Goal: Book appointment/travel/reservation

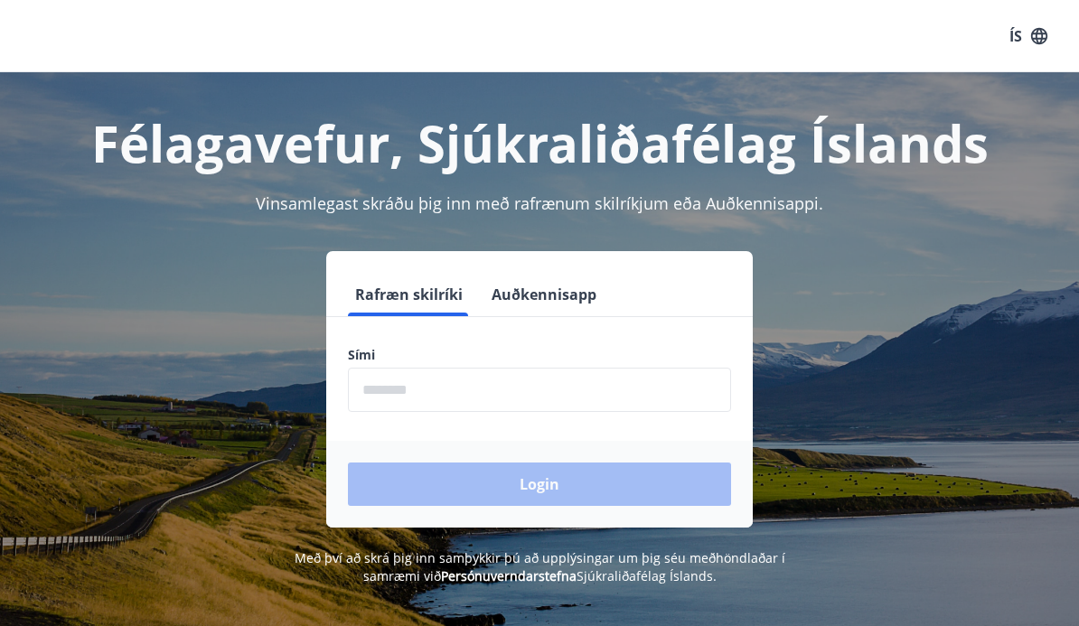
click at [389, 397] on input "phone" at bounding box center [539, 390] width 383 height 44
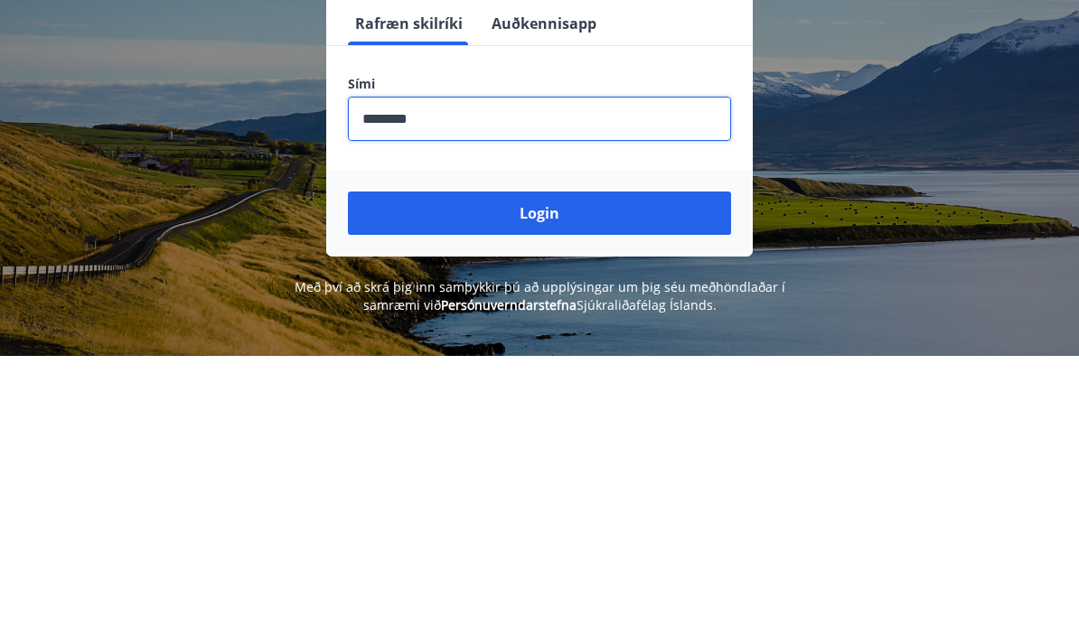
type input "********"
click at [540, 463] on button "Login" at bounding box center [539, 484] width 383 height 43
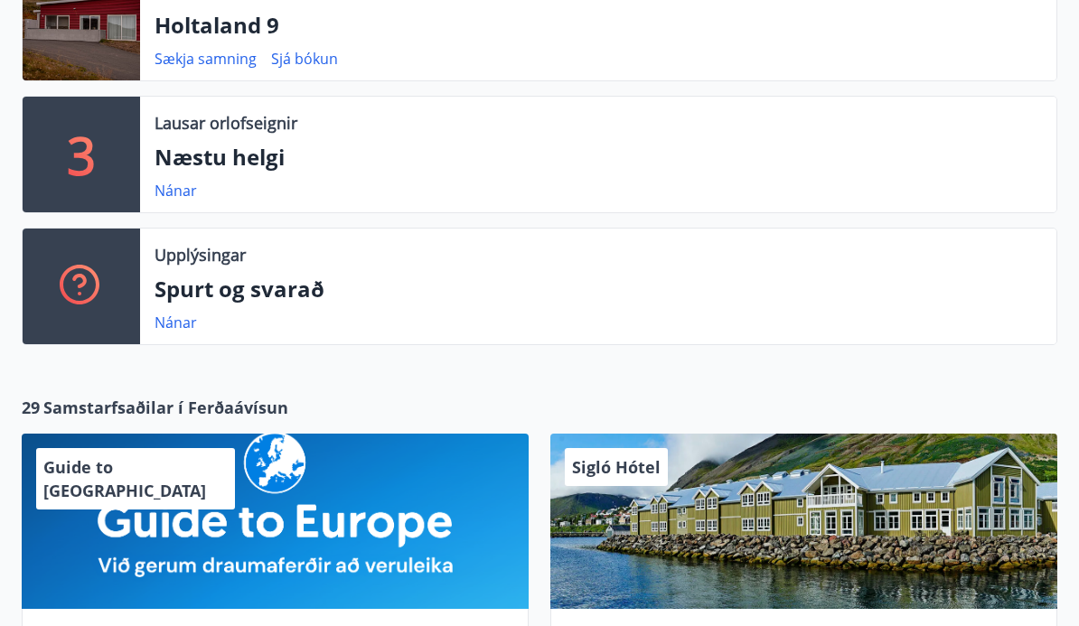
scroll to position [462, 0]
click at [177, 195] on link "Nánar" at bounding box center [176, 191] width 42 height 20
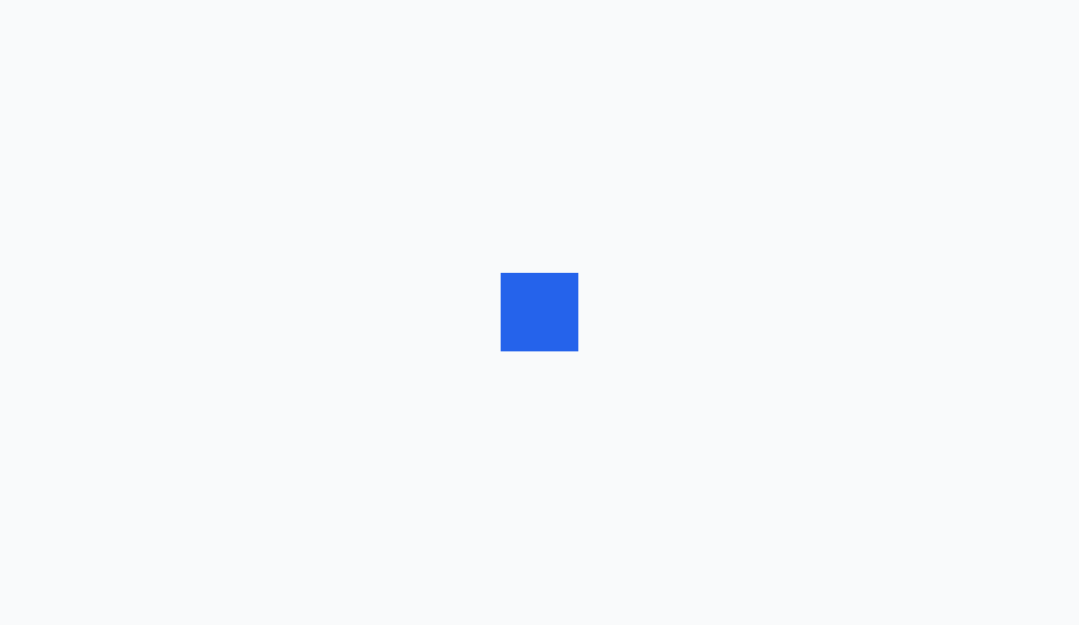
scroll to position [1, 0]
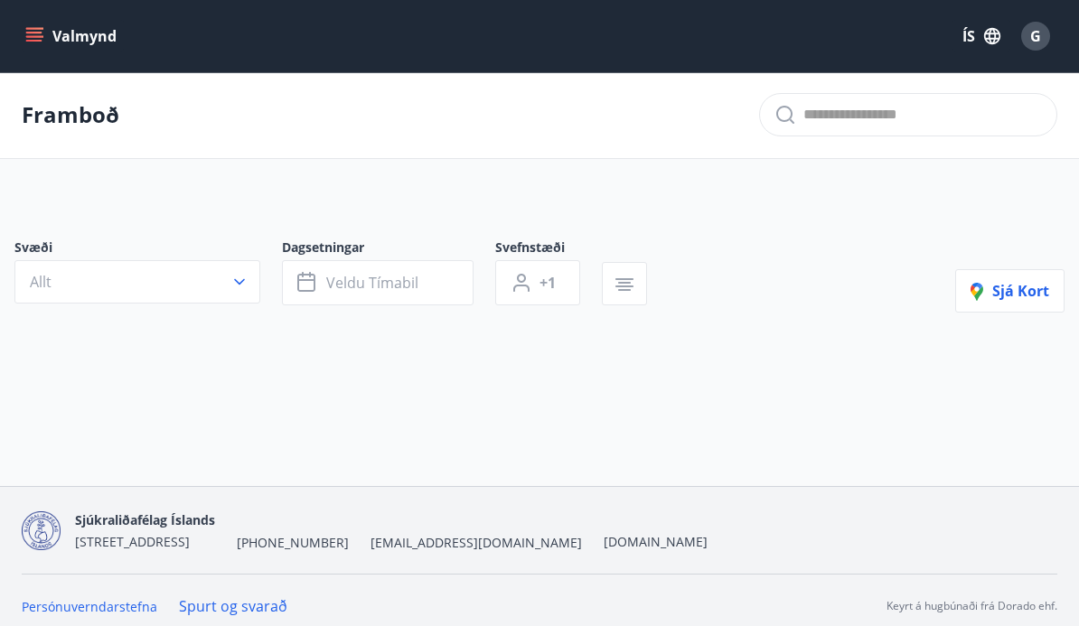
type input "*"
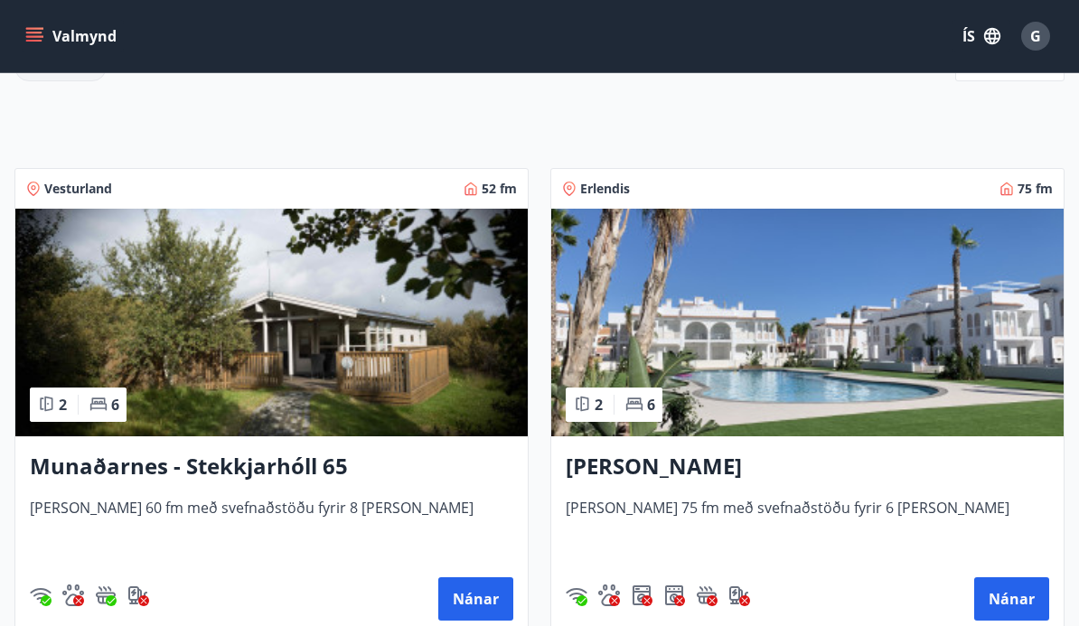
scroll to position [268, 0]
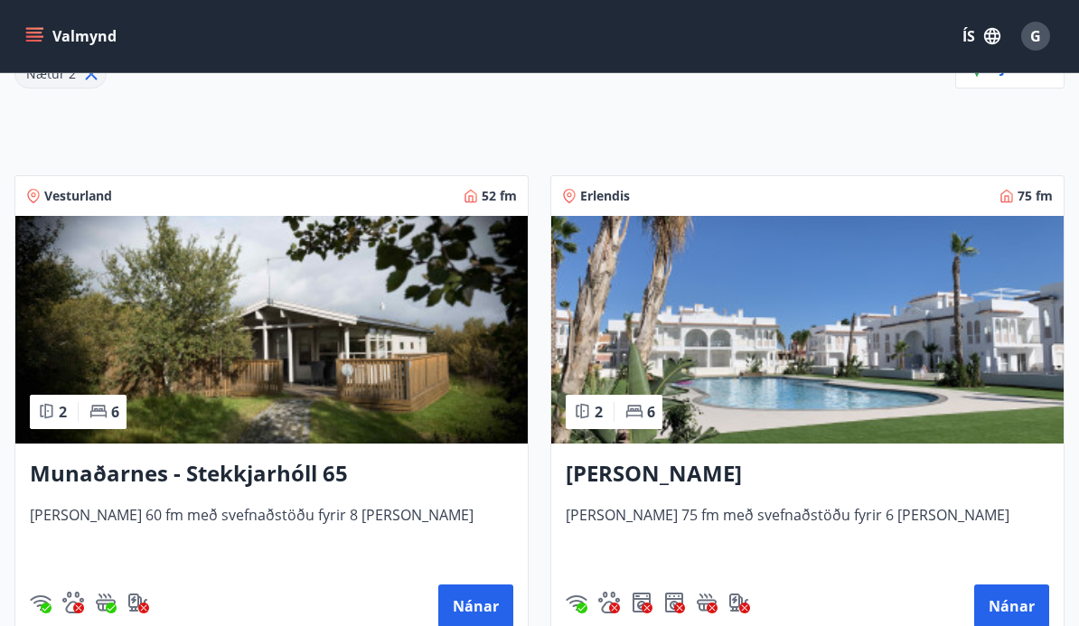
click at [477, 608] on button "Nánar" at bounding box center [475, 606] width 75 height 43
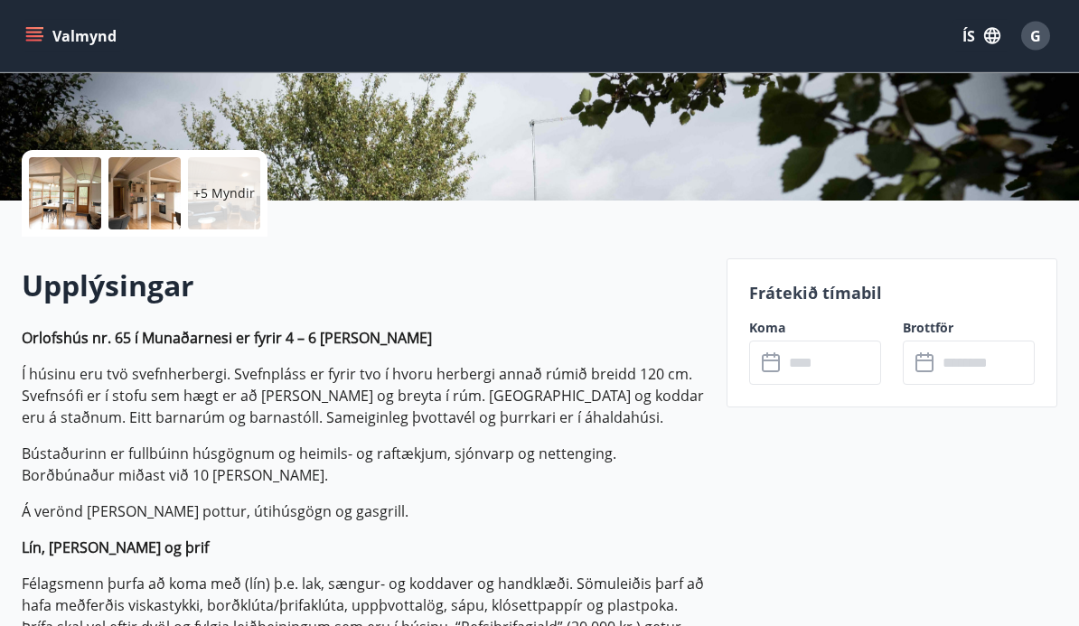
scroll to position [342, 0]
click at [793, 365] on input "text" at bounding box center [833, 363] width 98 height 44
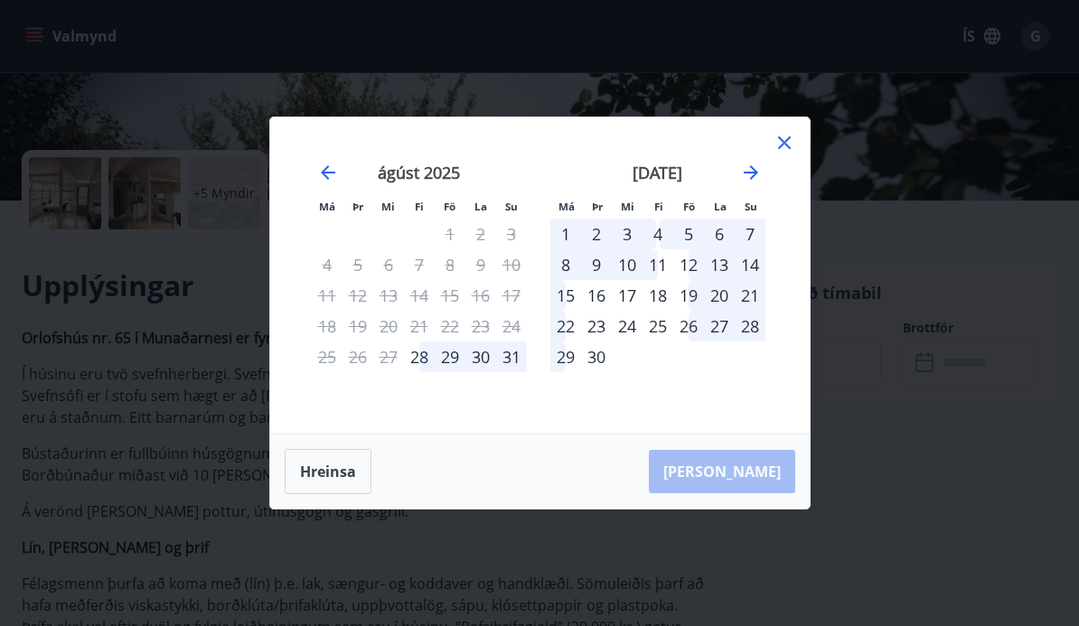
click at [778, 154] on icon at bounding box center [785, 143] width 22 height 22
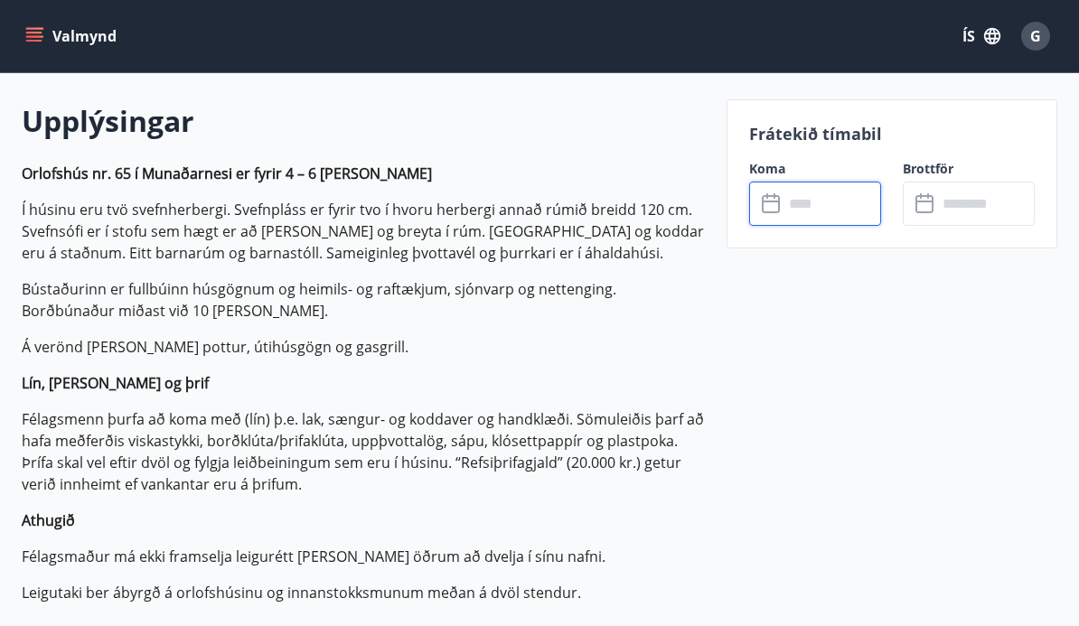
scroll to position [448, 0]
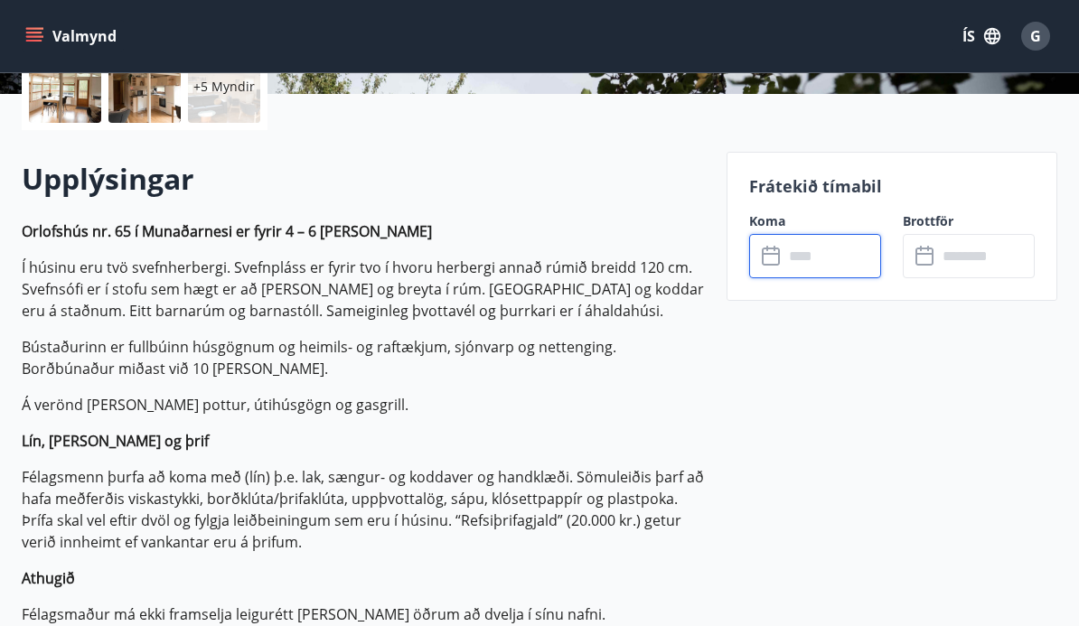
click at [796, 247] on input "text" at bounding box center [833, 256] width 98 height 44
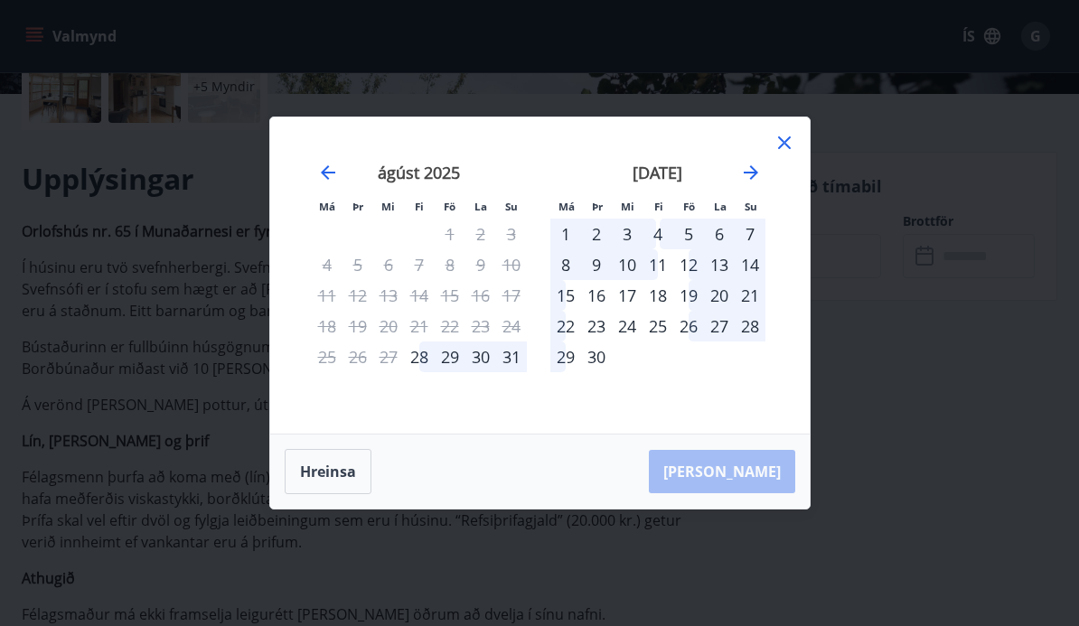
click at [776, 149] on icon at bounding box center [785, 143] width 22 height 22
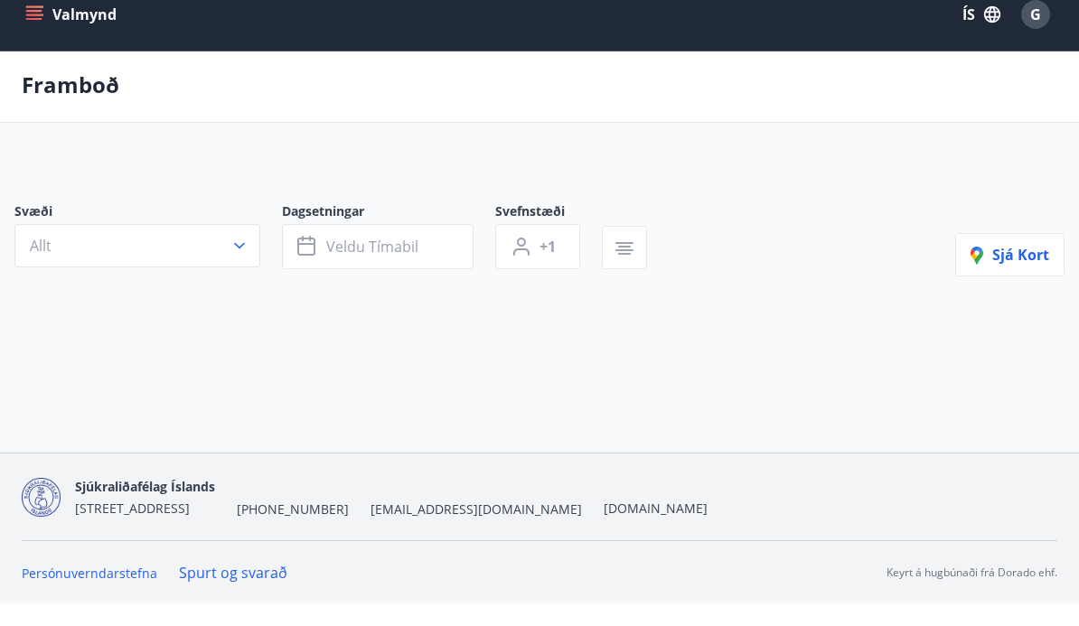
type input "*"
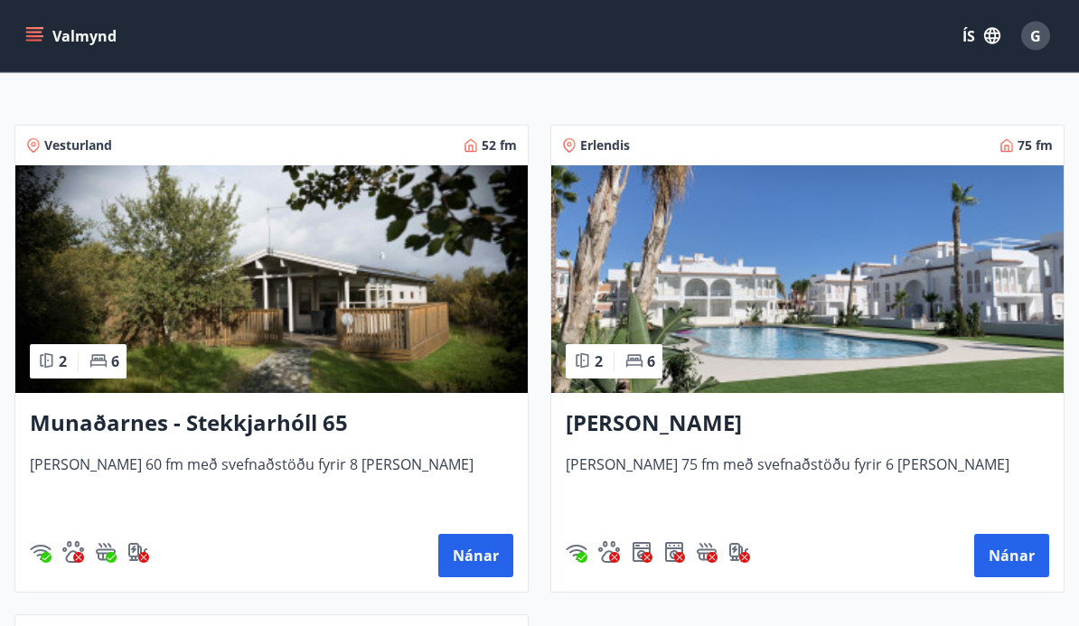
scroll to position [341, 0]
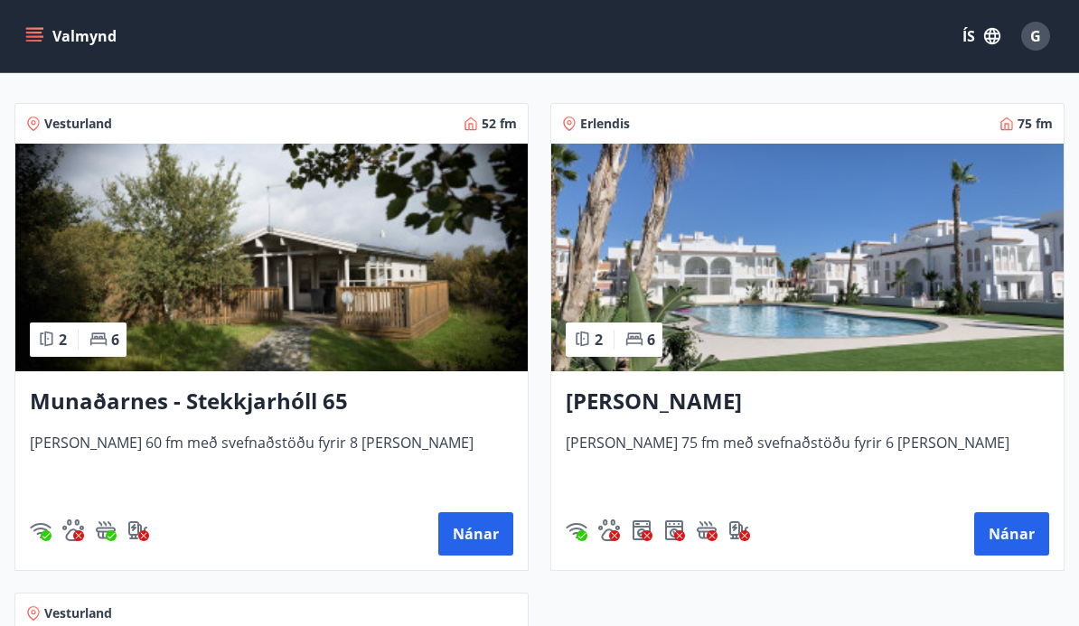
click at [1003, 535] on button "Nánar" at bounding box center [1012, 534] width 75 height 43
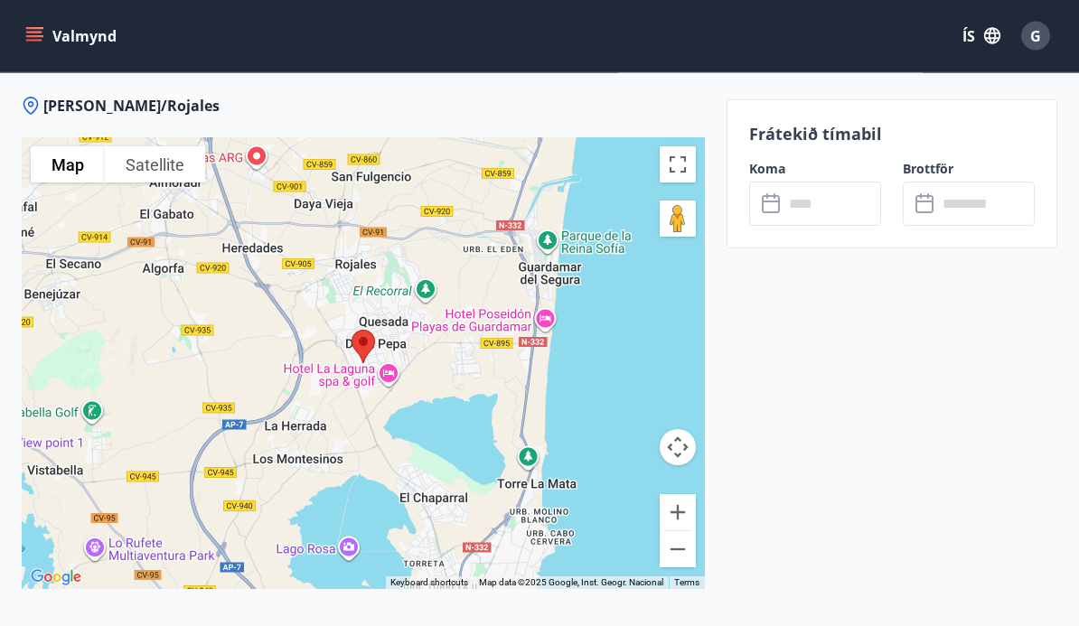
scroll to position [2764, 0]
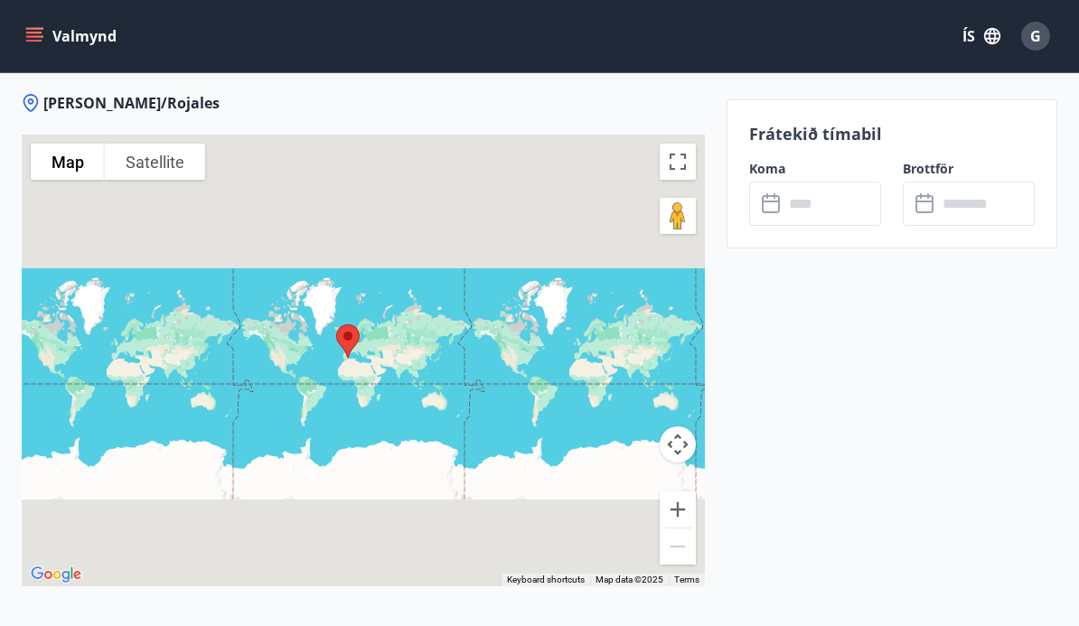
click at [366, 317] on img at bounding box center [348, 341] width 38 height 48
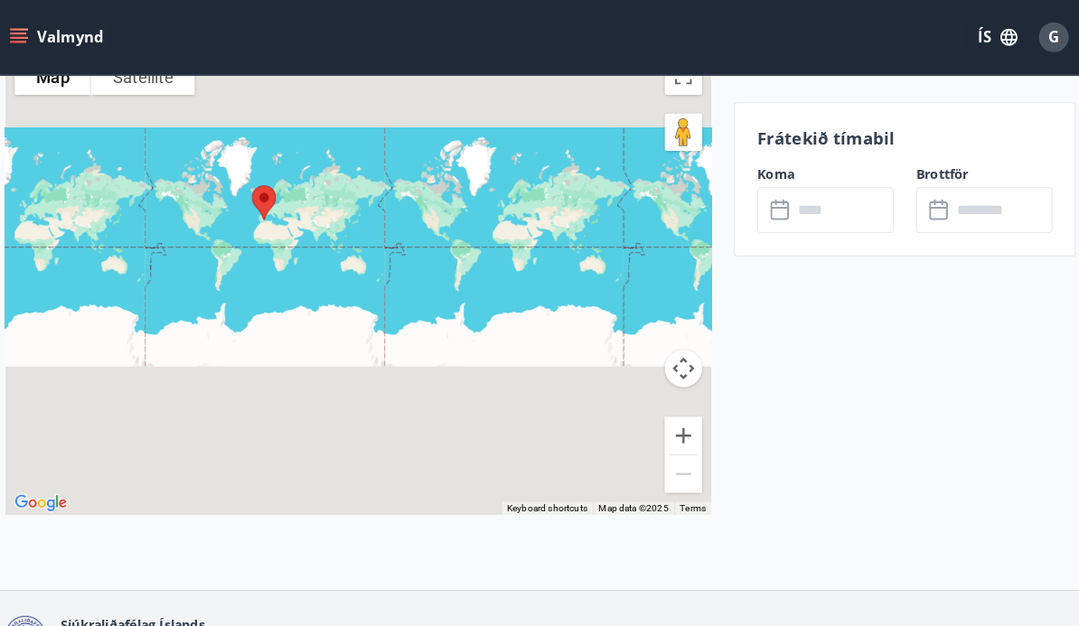
scroll to position [2844, 0]
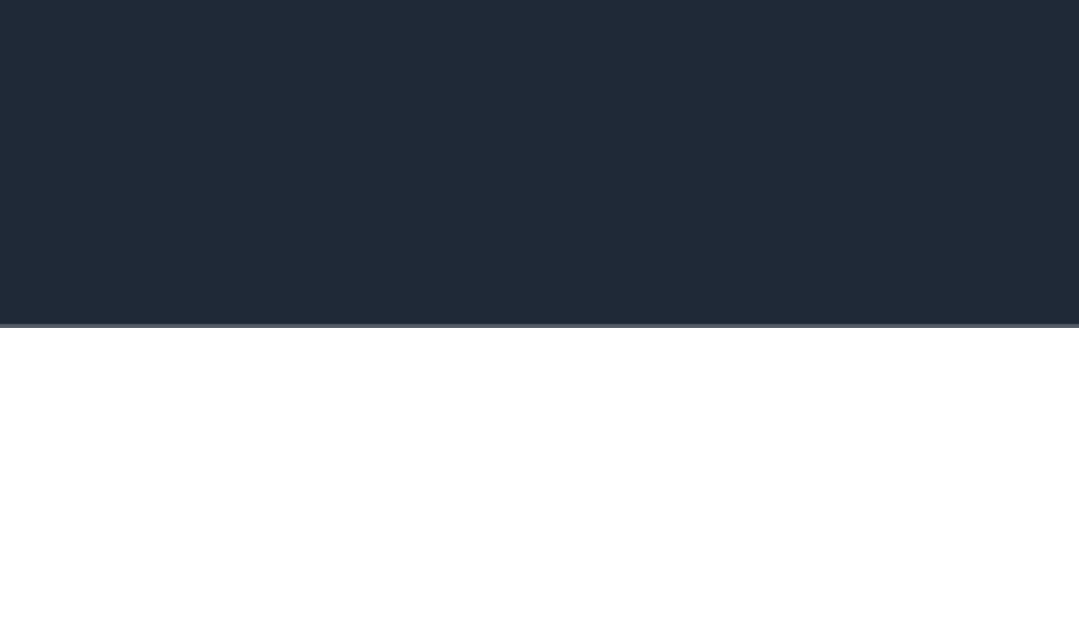
scroll to position [86, 0]
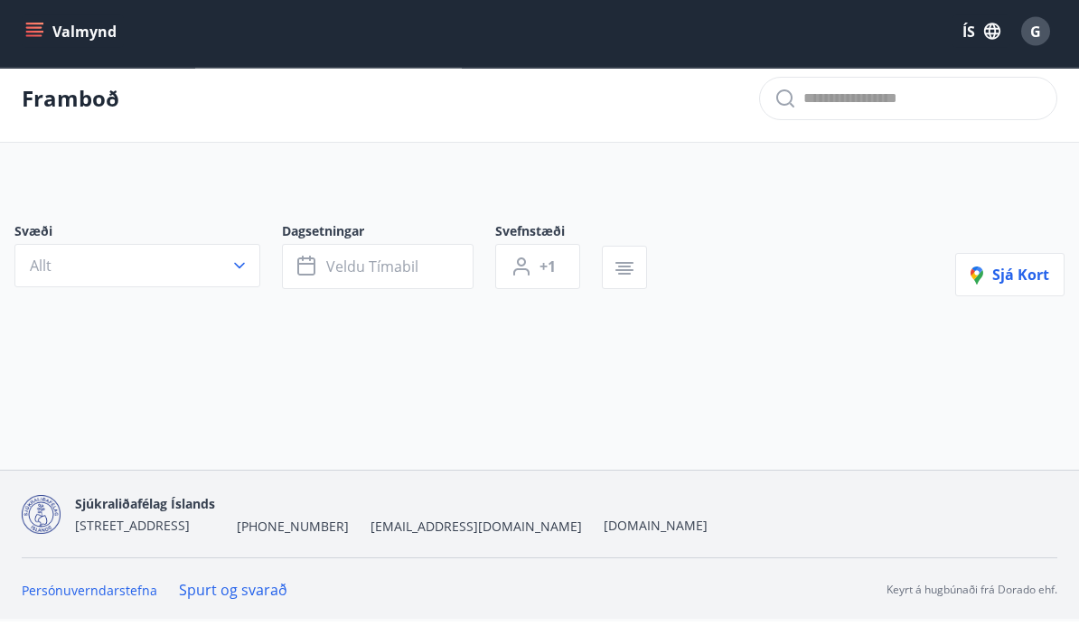
type input "*"
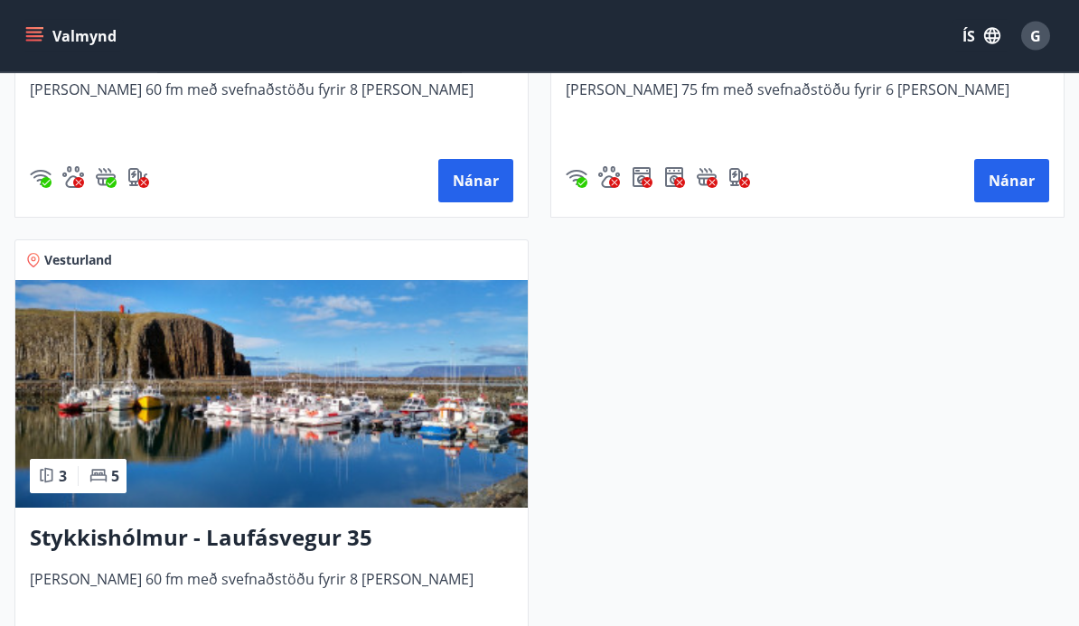
scroll to position [694, 0]
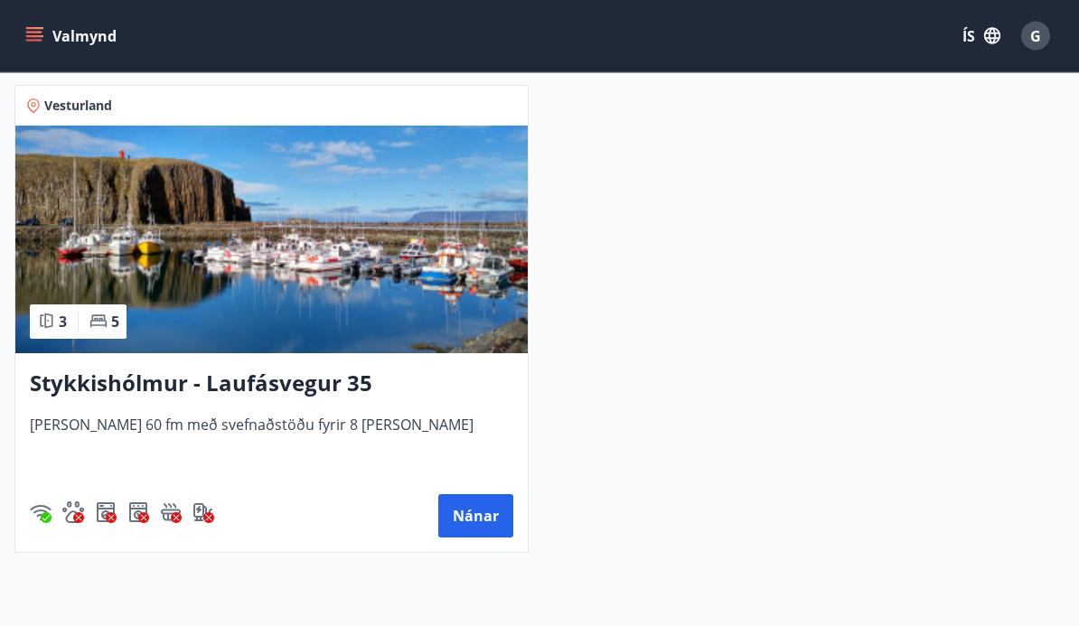
click at [482, 516] on button "Nánar" at bounding box center [475, 516] width 75 height 43
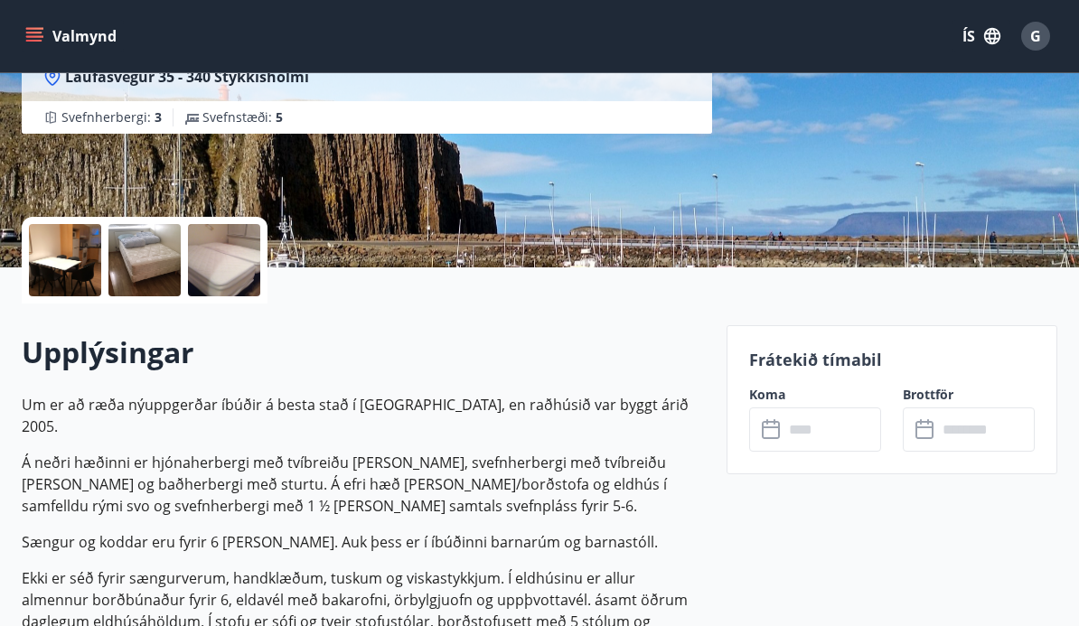
scroll to position [309, 0]
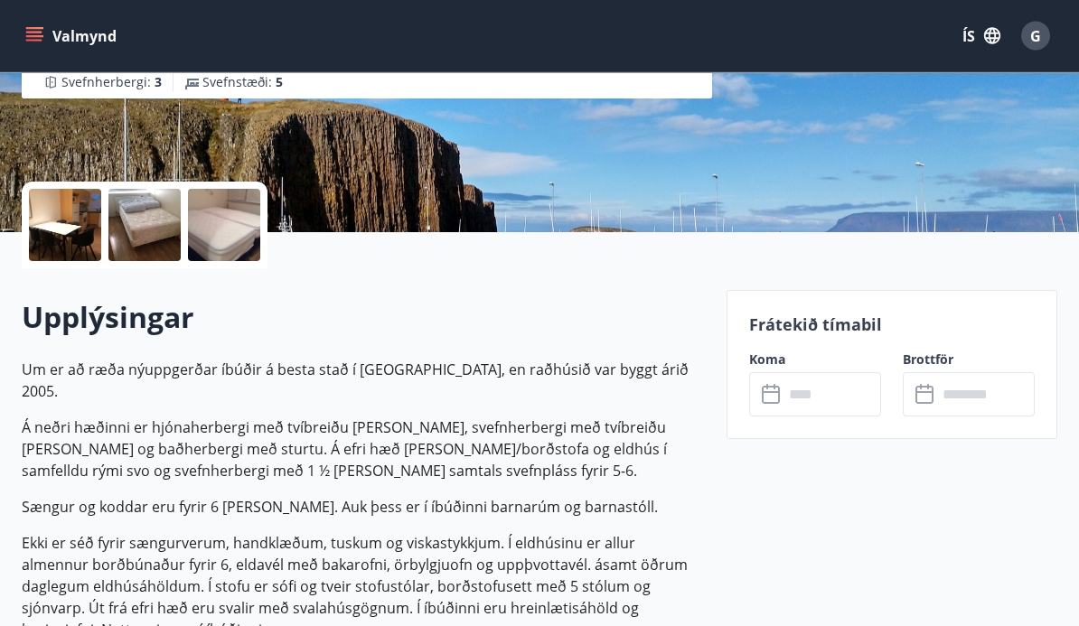
click at [803, 398] on input "text" at bounding box center [833, 395] width 98 height 44
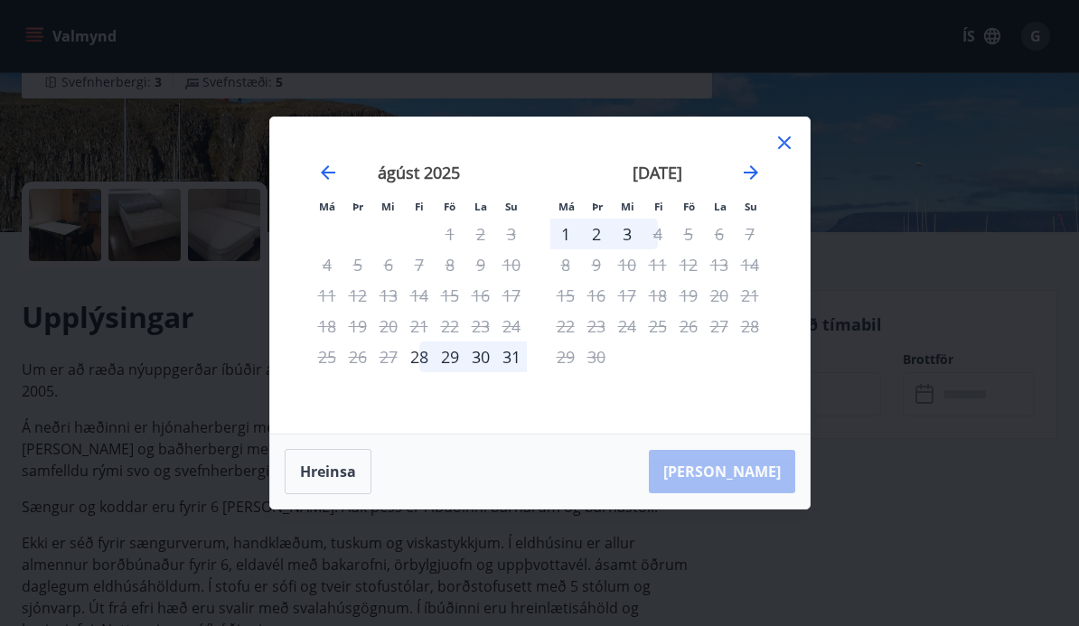
click at [775, 154] on icon at bounding box center [785, 143] width 22 height 22
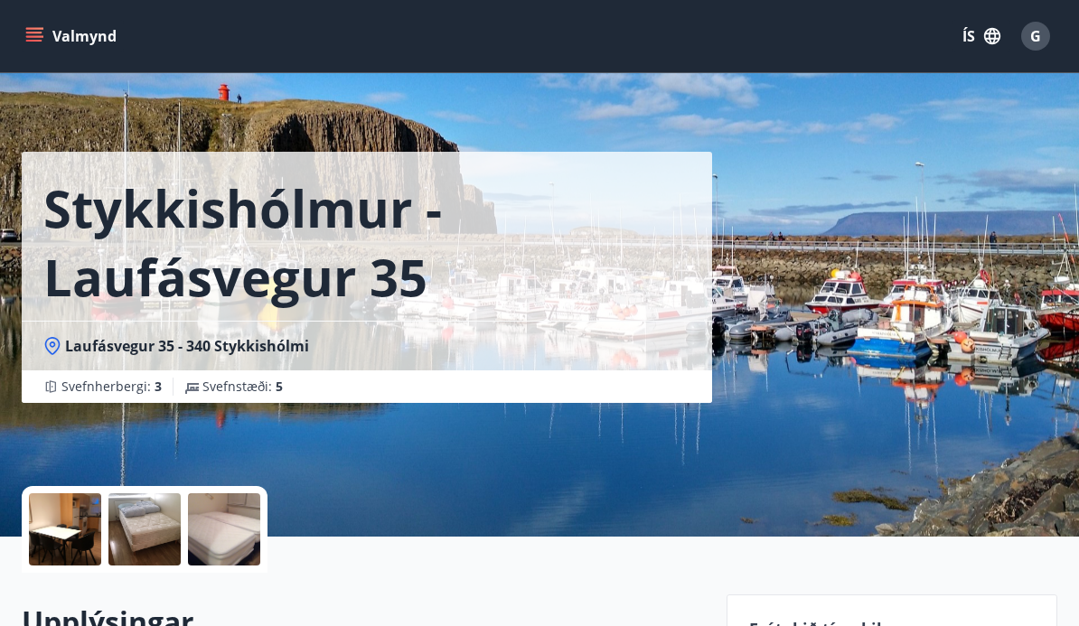
scroll to position [0, 0]
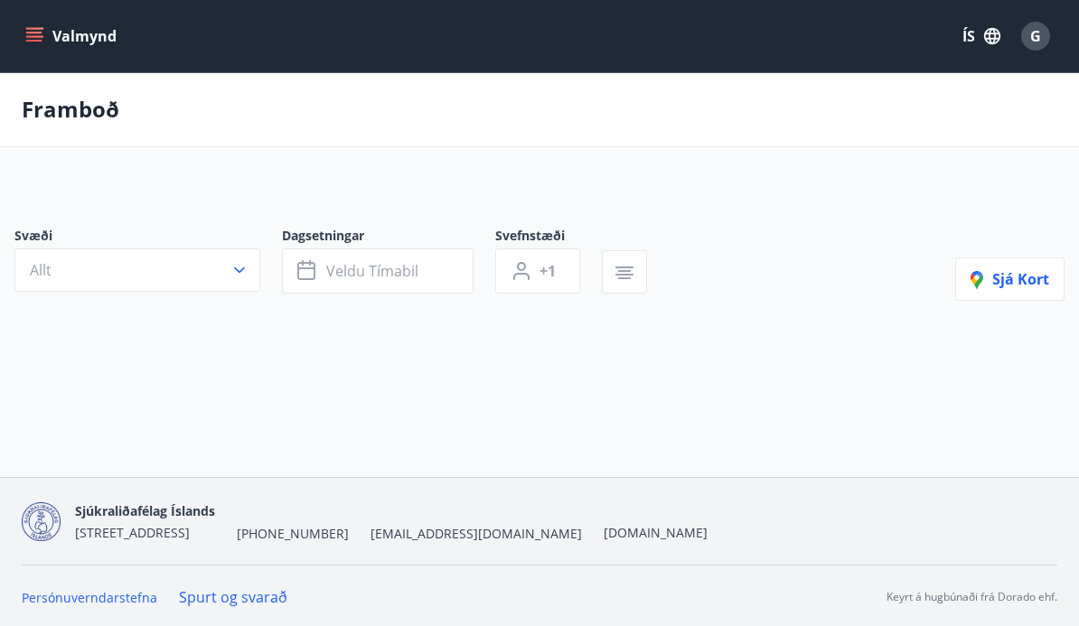
scroll to position [84, 0]
type input "*"
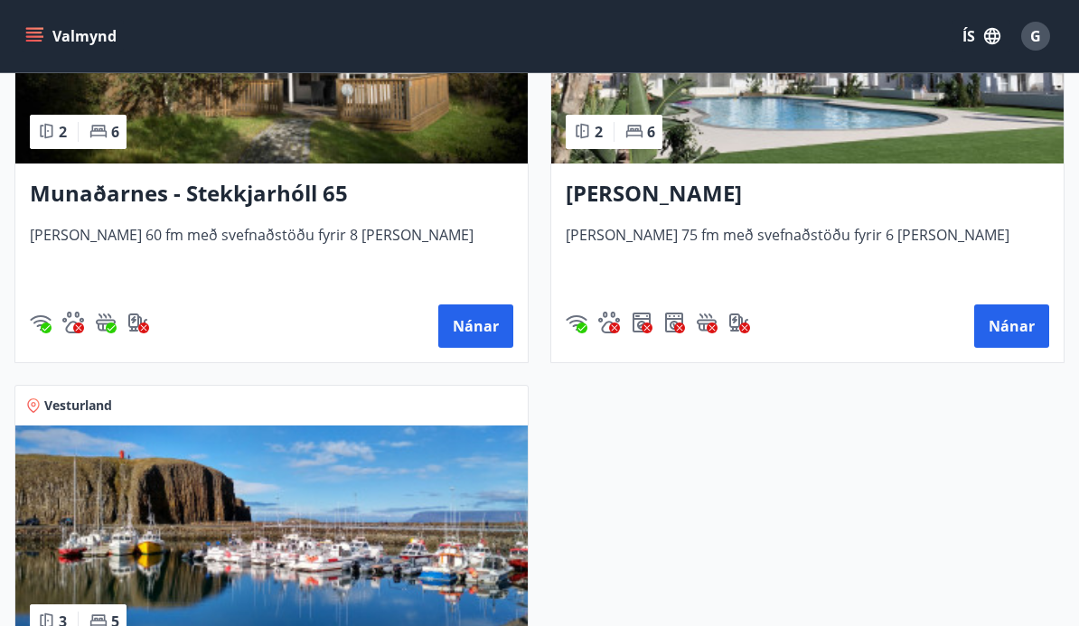
scroll to position [548, 0]
